Goal: Task Accomplishment & Management: Manage account settings

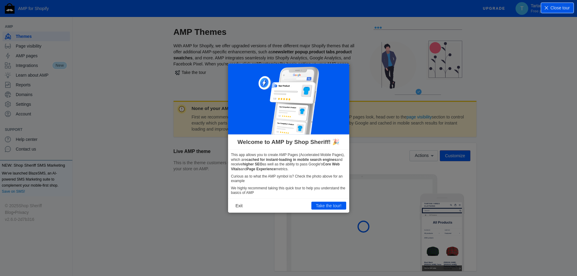
click at [537, 95] on icon at bounding box center [290, 138] width 581 height 276
click at [323, 206] on button "Take the tour!" at bounding box center [328, 206] width 35 height 8
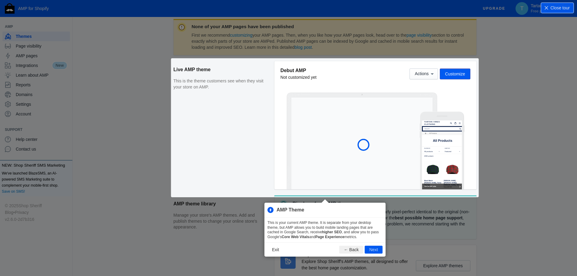
scroll to position [82, 0]
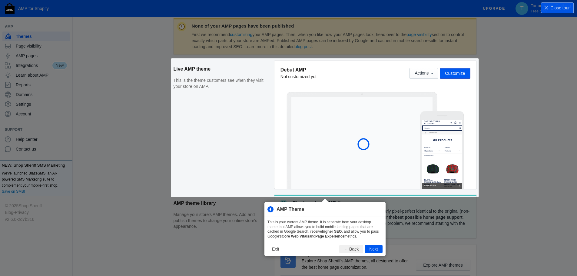
click at [376, 251] on button "Next" at bounding box center [373, 249] width 18 height 8
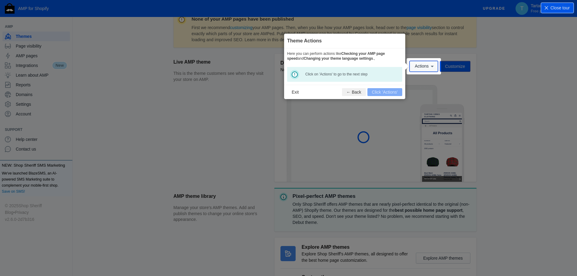
click at [425, 66] on span "Actions" at bounding box center [421, 66] width 14 height 5
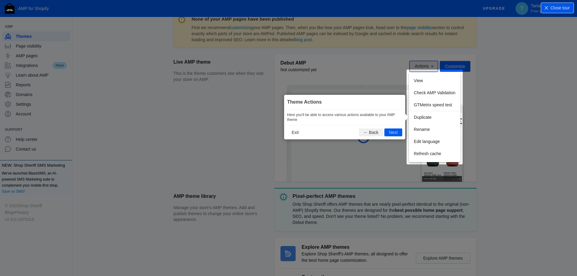
scroll to position [101, 0]
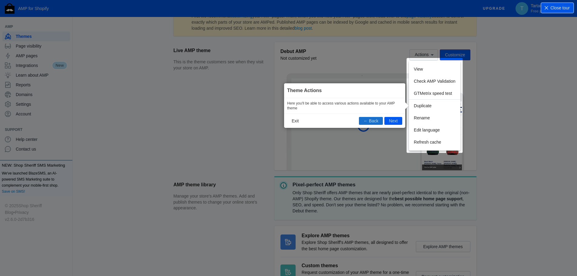
click at [364, 121] on button "← Back" at bounding box center [371, 121] width 24 height 8
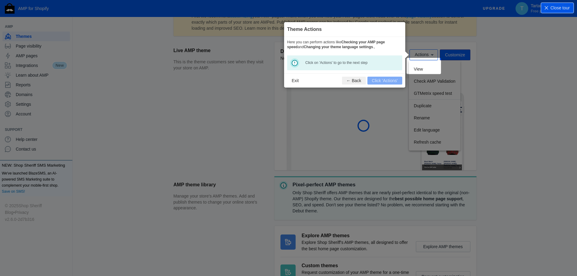
scroll to position [89, 0]
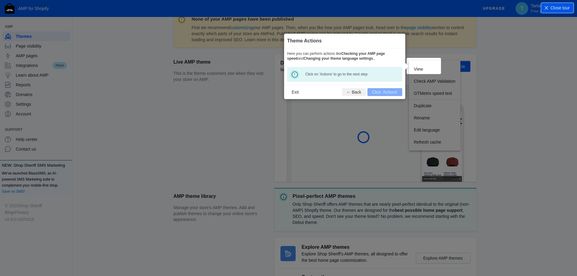
click at [364, 121] on icon at bounding box center [290, 138] width 581 height 276
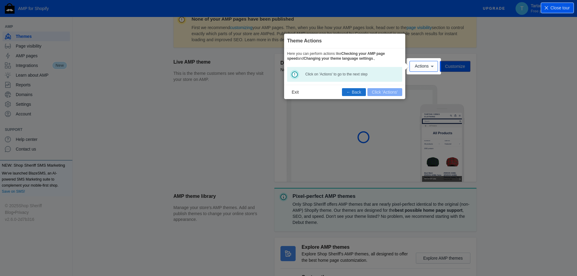
click at [353, 90] on button "← Back" at bounding box center [354, 92] width 24 height 8
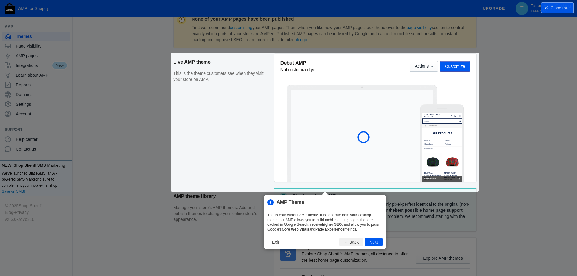
scroll to position [82, 0]
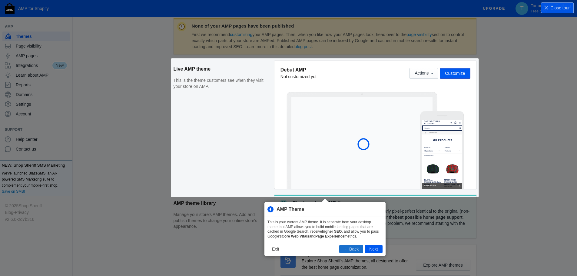
click at [351, 249] on button "← Back" at bounding box center [351, 249] width 24 height 8
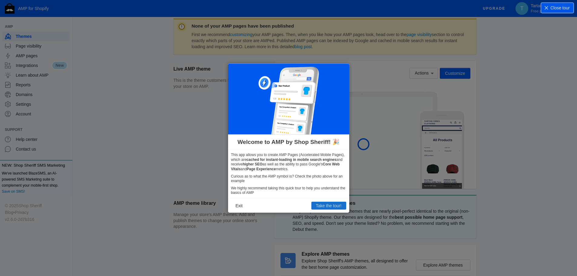
click at [333, 208] on button "Take the tour!" at bounding box center [328, 206] width 35 height 8
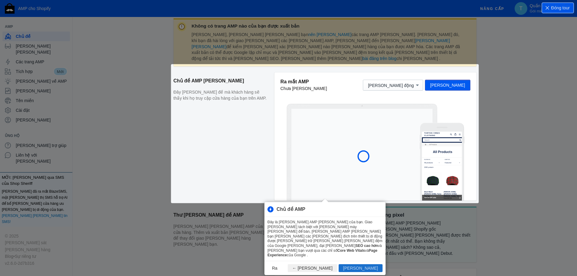
click at [377, 264] on button "[PERSON_NAME]" at bounding box center [360, 268] width 44 height 8
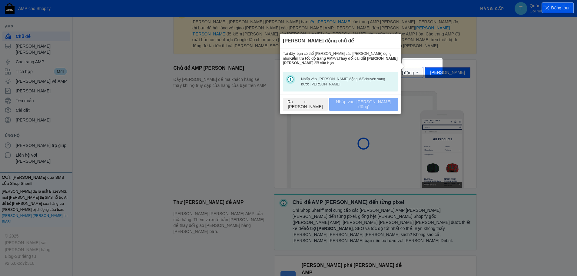
click at [413, 70] on font "[PERSON_NAME] động" at bounding box center [391, 72] width 46 height 5
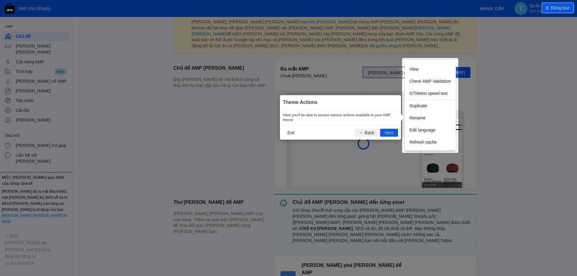
scroll to position [107, 0]
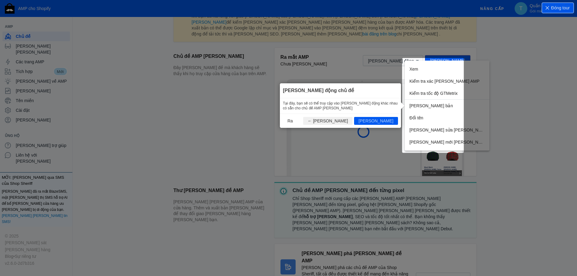
click at [325, 105] on font "Tại đây, bạn sẽ có thể truy cập vào [PERSON_NAME] động khác nhau có sẵn cho chủ…" at bounding box center [340, 105] width 115 height 9
click at [383, 120] on font "[PERSON_NAME]" at bounding box center [375, 120] width 35 height 5
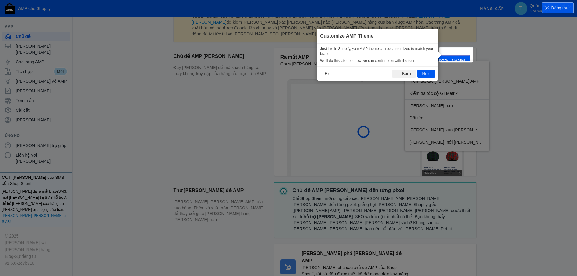
scroll to position [95, 0]
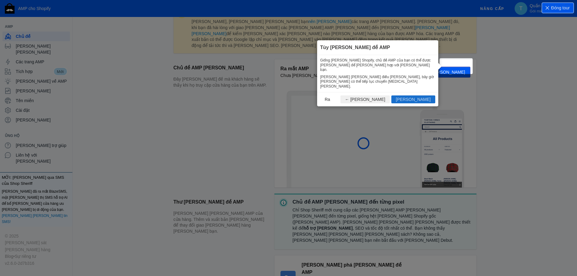
click at [421, 97] on font "[PERSON_NAME]" at bounding box center [413, 99] width 35 height 5
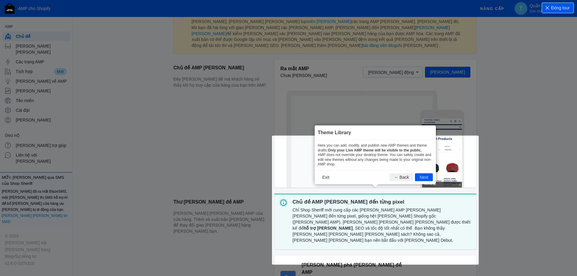
scroll to position [159, 0]
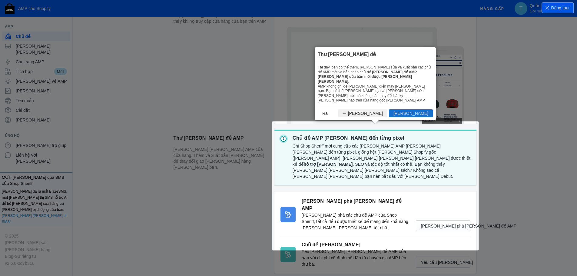
click at [413, 112] on button "[PERSON_NAME]" at bounding box center [411, 113] width 44 height 8
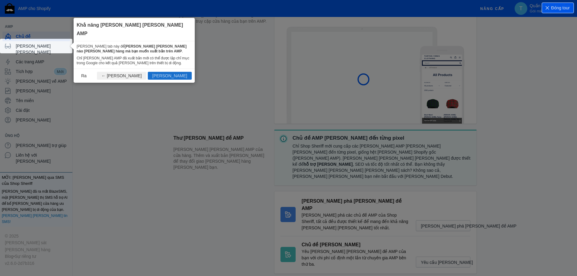
click at [182, 73] on font "[PERSON_NAME]" at bounding box center [169, 75] width 35 height 5
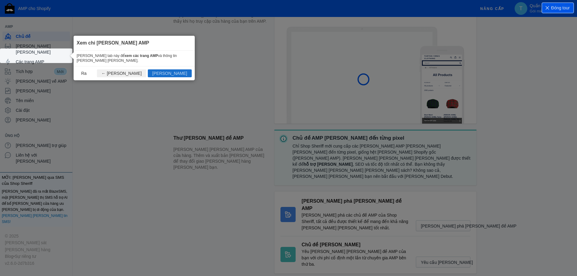
click at [186, 71] on font "[PERSON_NAME]" at bounding box center [169, 73] width 35 height 5
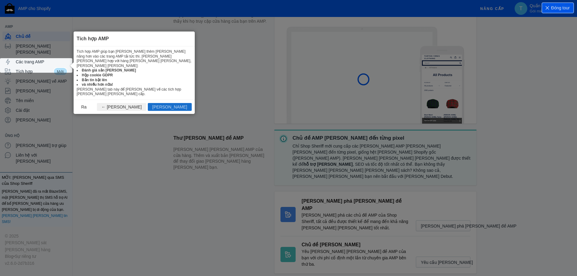
click at [178, 104] on font "[PERSON_NAME]" at bounding box center [169, 106] width 35 height 5
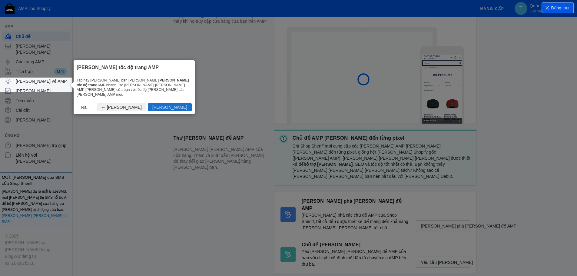
click at [183, 105] on font "[PERSON_NAME]" at bounding box center [169, 107] width 35 height 5
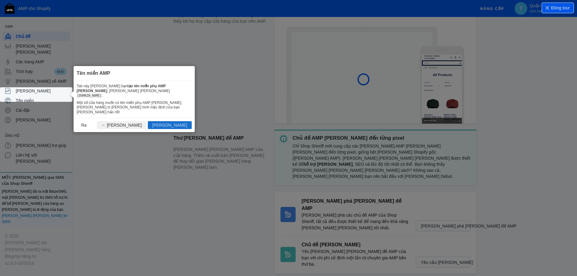
click at [185, 123] on font "[PERSON_NAME]" at bounding box center [169, 125] width 35 height 5
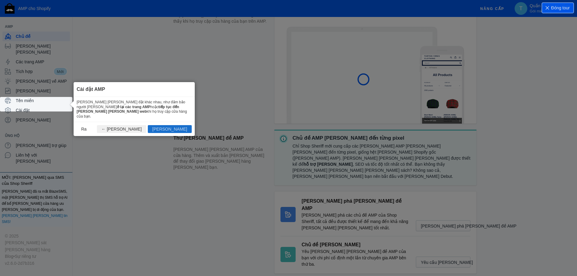
click at [184, 126] on font "[PERSON_NAME]" at bounding box center [169, 128] width 35 height 5
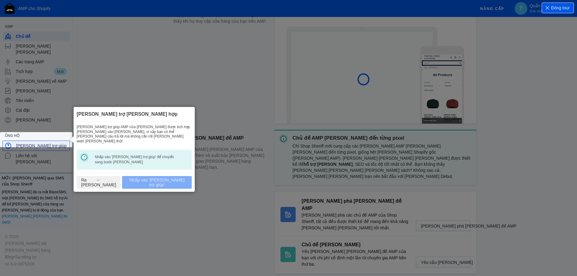
click at [45, 143] on font "[PERSON_NAME] trợ giúp" at bounding box center [41, 145] width 51 height 5
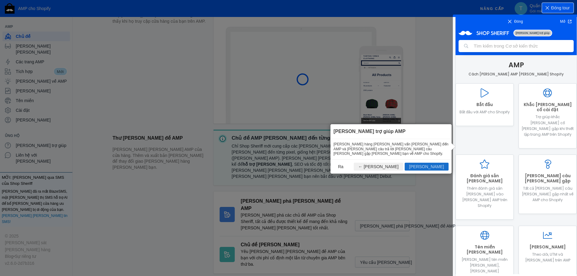
scroll to position [0, 0]
click at [440, 164] on font "[PERSON_NAME]" at bounding box center [426, 166] width 35 height 5
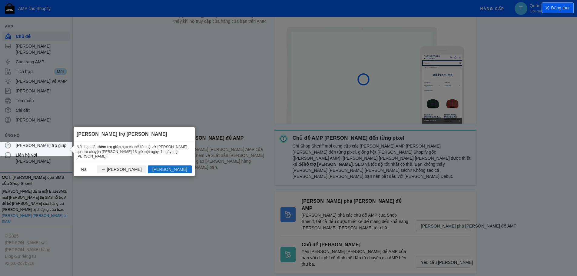
click at [183, 167] on font "[PERSON_NAME]" at bounding box center [169, 169] width 35 height 5
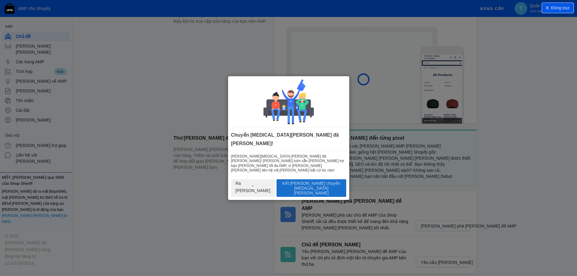
click at [307, 181] on font "Kết [PERSON_NAME] chuyến [MEDICAL_DATA][PERSON_NAME]" at bounding box center [311, 188] width 58 height 15
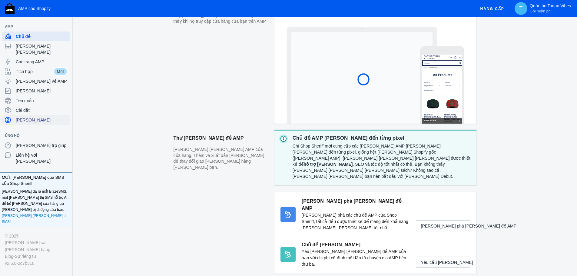
click at [43, 117] on span "[PERSON_NAME]" at bounding box center [42, 120] width 52 height 6
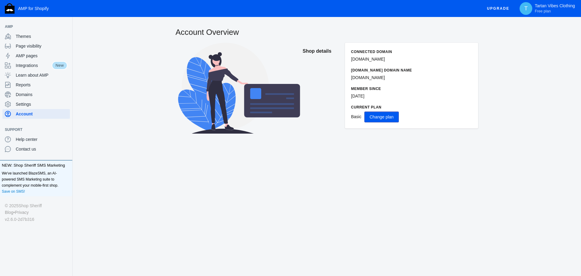
click at [389, 119] on span "Change plan" at bounding box center [382, 116] width 24 height 5
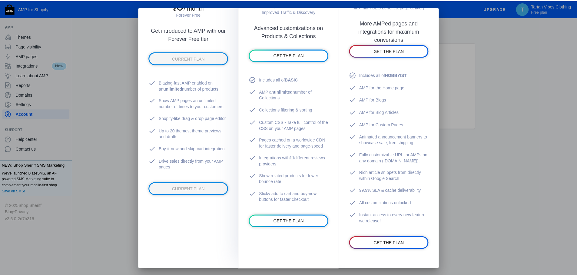
scroll to position [91, 0]
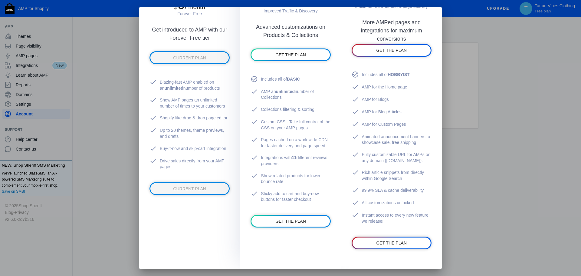
click at [522, 89] on div at bounding box center [290, 138] width 581 height 276
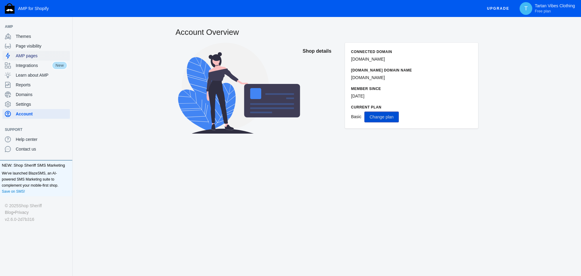
click at [14, 58] on div "AMP pages" at bounding box center [36, 56] width 63 height 10
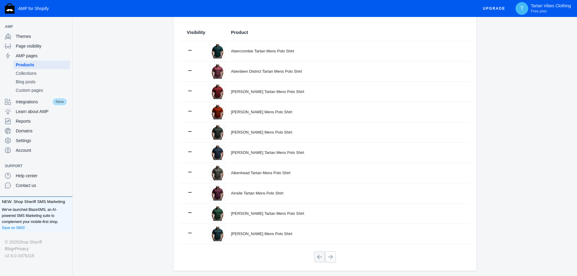
scroll to position [82, 0]
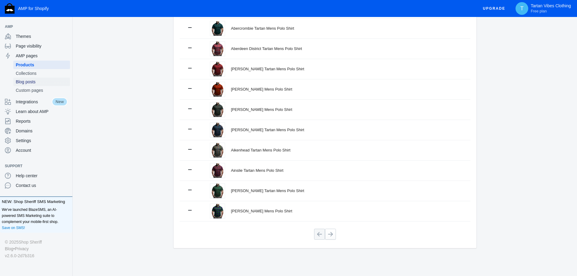
click at [45, 80] on span "Blog posts" at bounding box center [42, 82] width 52 height 6
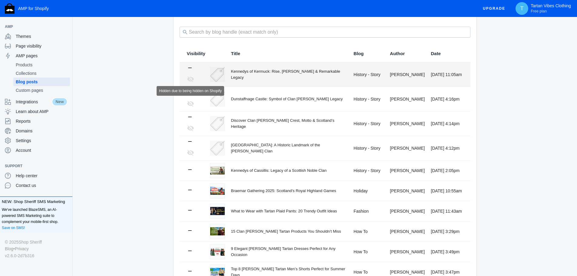
scroll to position [38, 0]
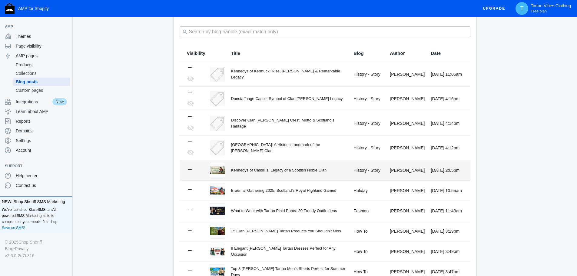
click at [237, 172] on div "Kennedys of Cassillis: Legacy of a Scottish Noble Clan" at bounding box center [289, 170] width 117 height 6
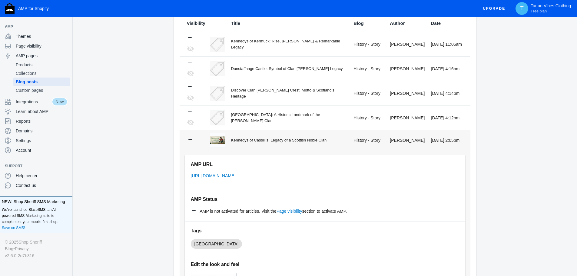
scroll to position [68, 0]
click at [291, 210] on link "Page visibility" at bounding box center [289, 210] width 26 height 5
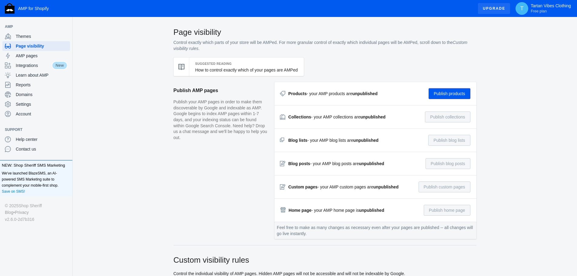
click at [499, 9] on span "Upgrade" at bounding box center [493, 8] width 22 height 11
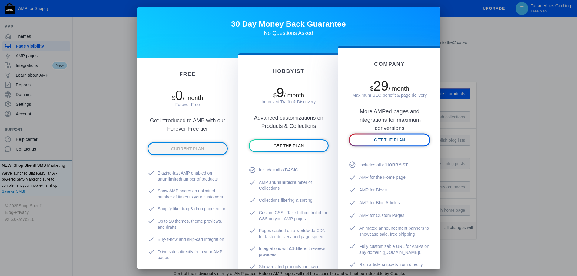
click at [374, 142] on span "GET THE PLAN" at bounding box center [389, 139] width 31 height 5
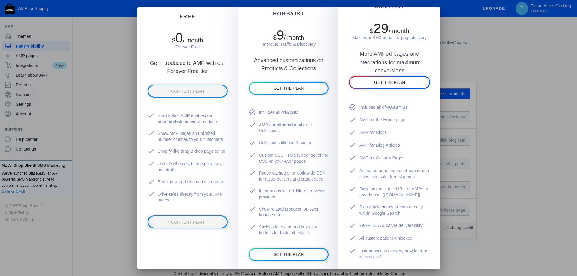
scroll to position [57, 0]
